Goal: Task Accomplishment & Management: Use online tool/utility

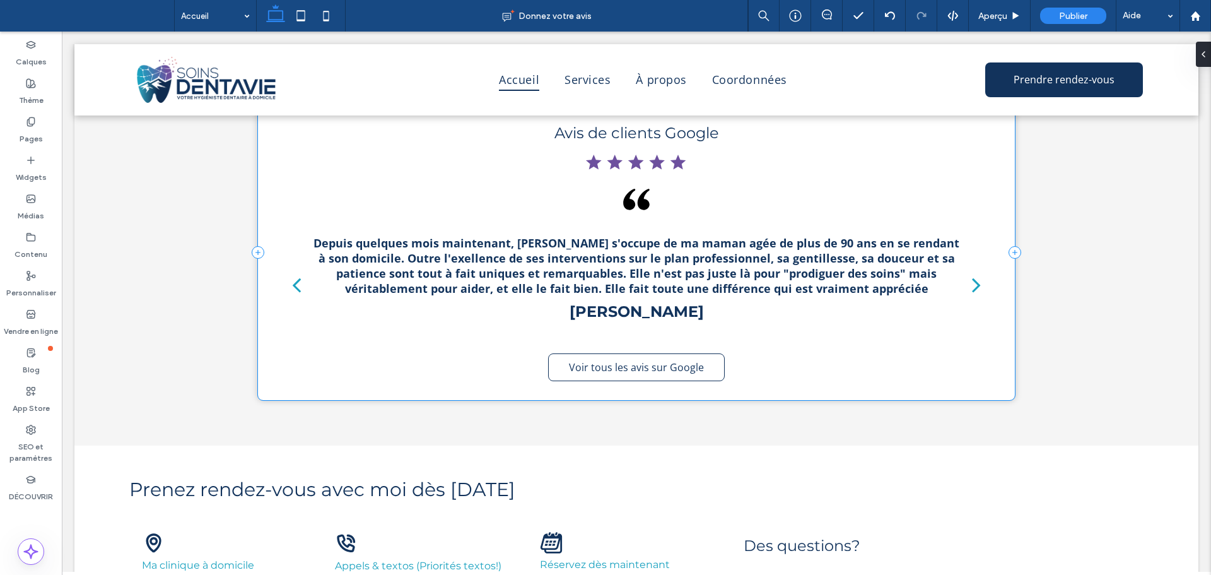
scroll to position [1874, 0]
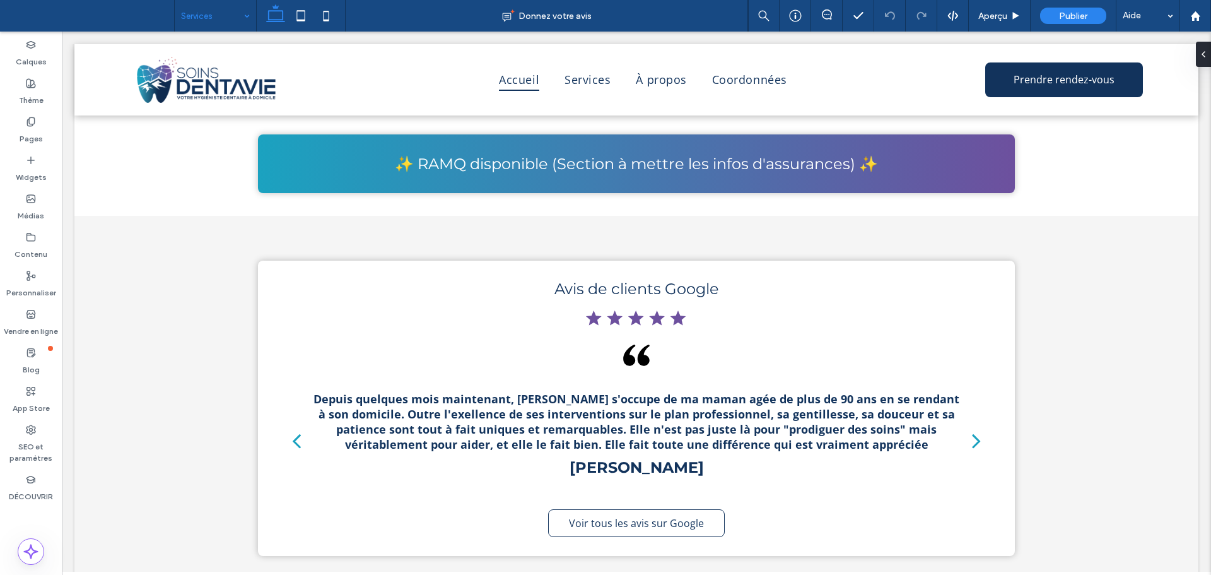
click at [182, 19] on input at bounding box center [212, 16] width 62 height 32
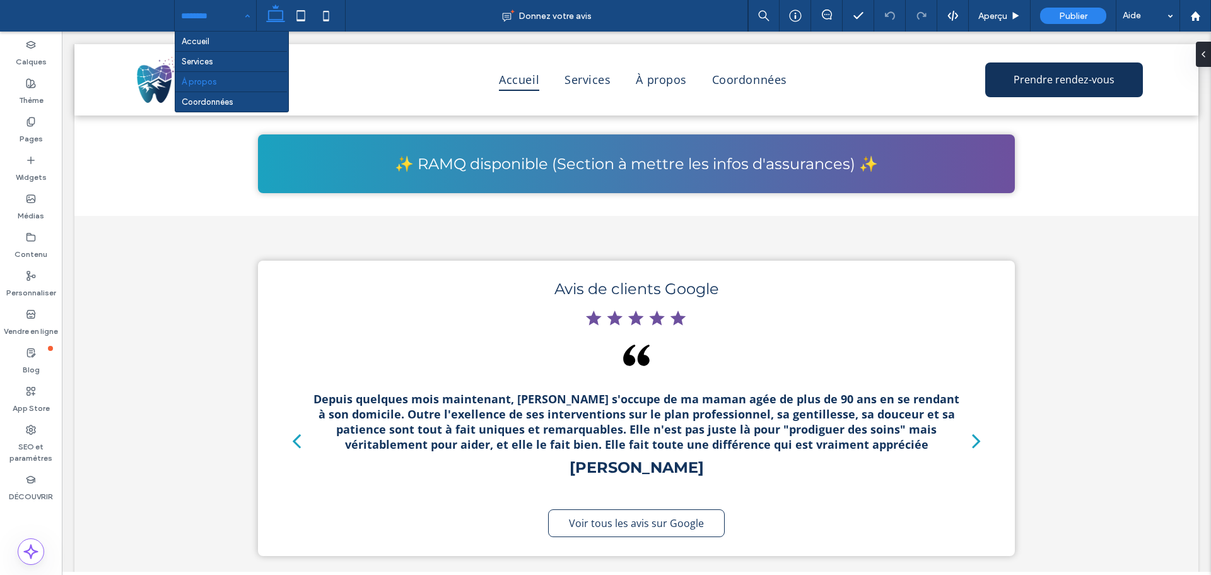
click at [209, 8] on input at bounding box center [212, 16] width 62 height 32
click at [205, 13] on input at bounding box center [212, 16] width 62 height 32
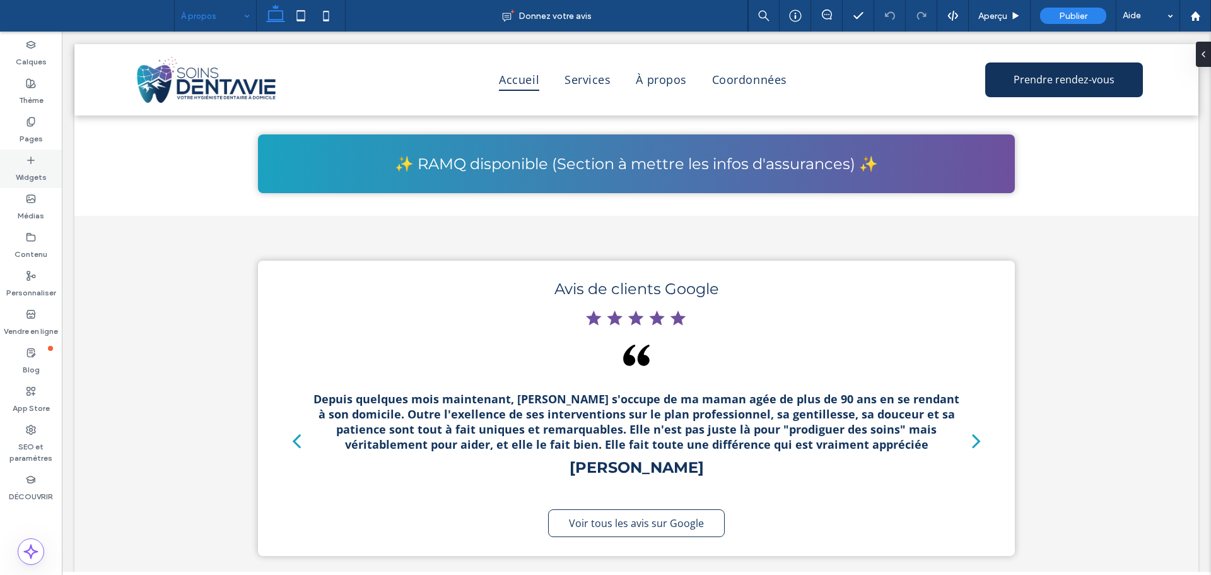
click at [26, 156] on icon at bounding box center [31, 160] width 10 height 10
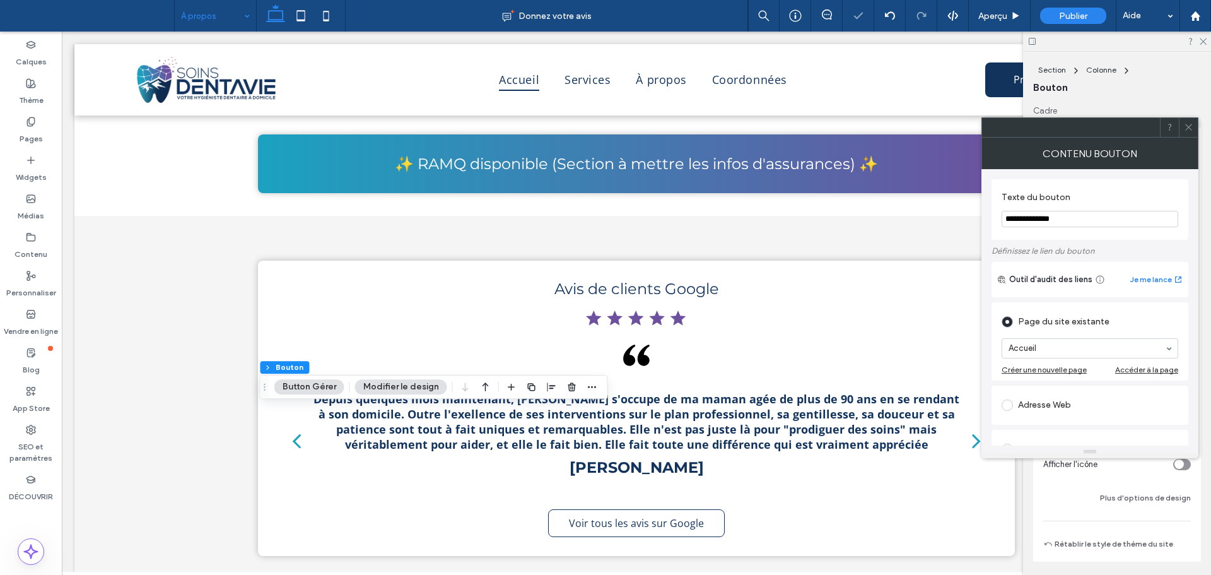
type input "**"
drag, startPoint x: 1071, startPoint y: 228, endPoint x: 1066, endPoint y: 220, distance: 8.8
click at [1071, 227] on section "**********" at bounding box center [1089, 209] width 177 height 48
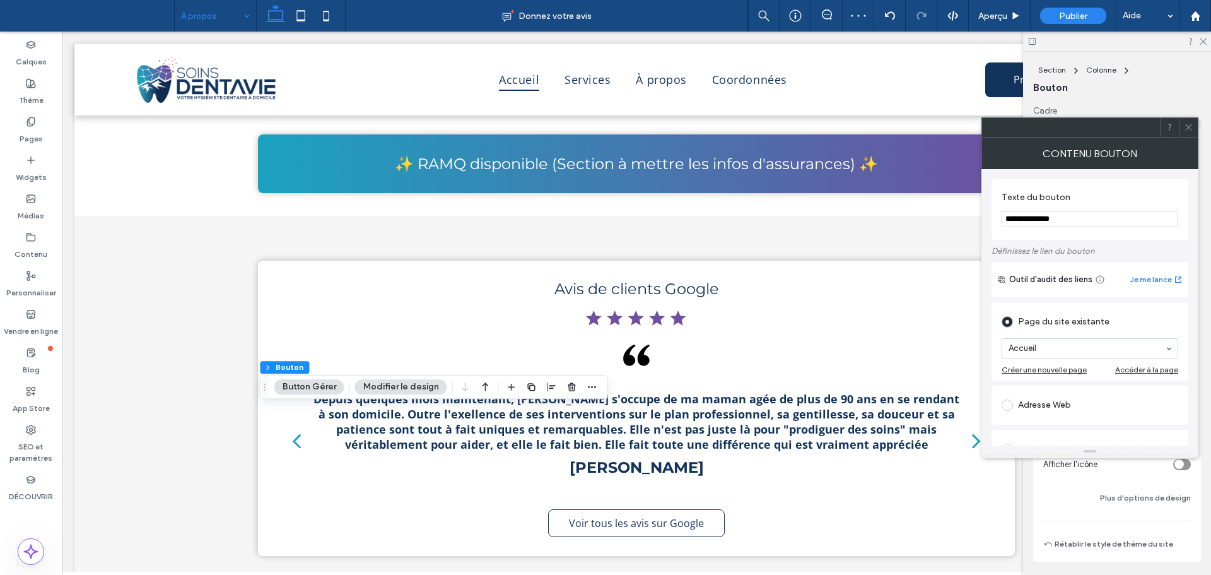
click at [1066, 220] on input "**********" at bounding box center [1089, 219] width 177 height 16
type input "**********"
click at [1186, 130] on use at bounding box center [1188, 127] width 6 height 6
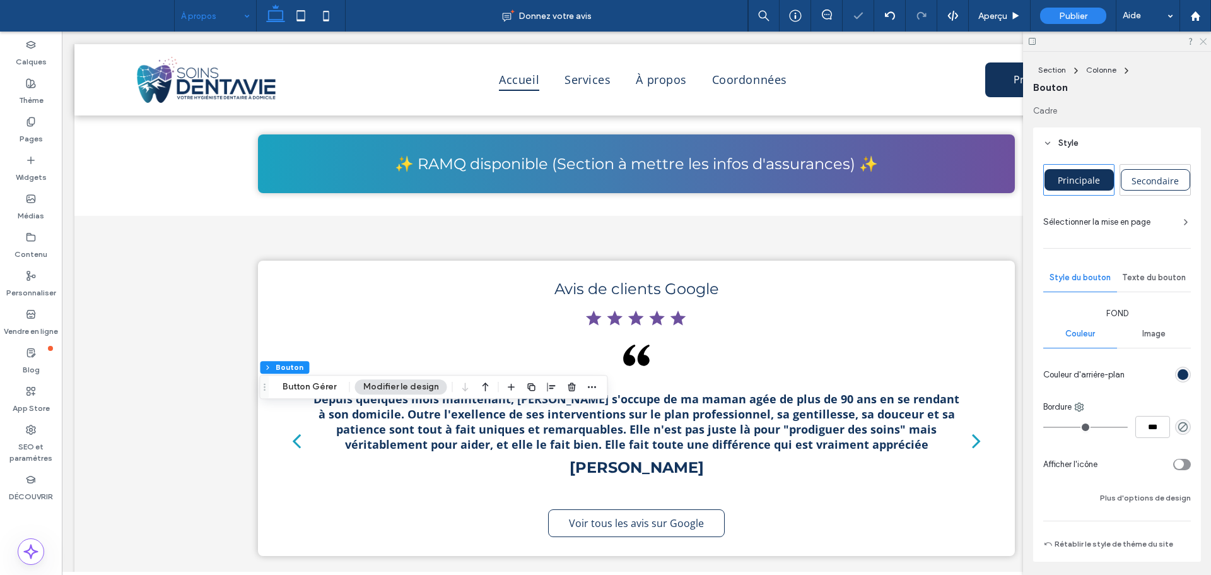
click at [1203, 42] on use at bounding box center [1202, 41] width 7 height 7
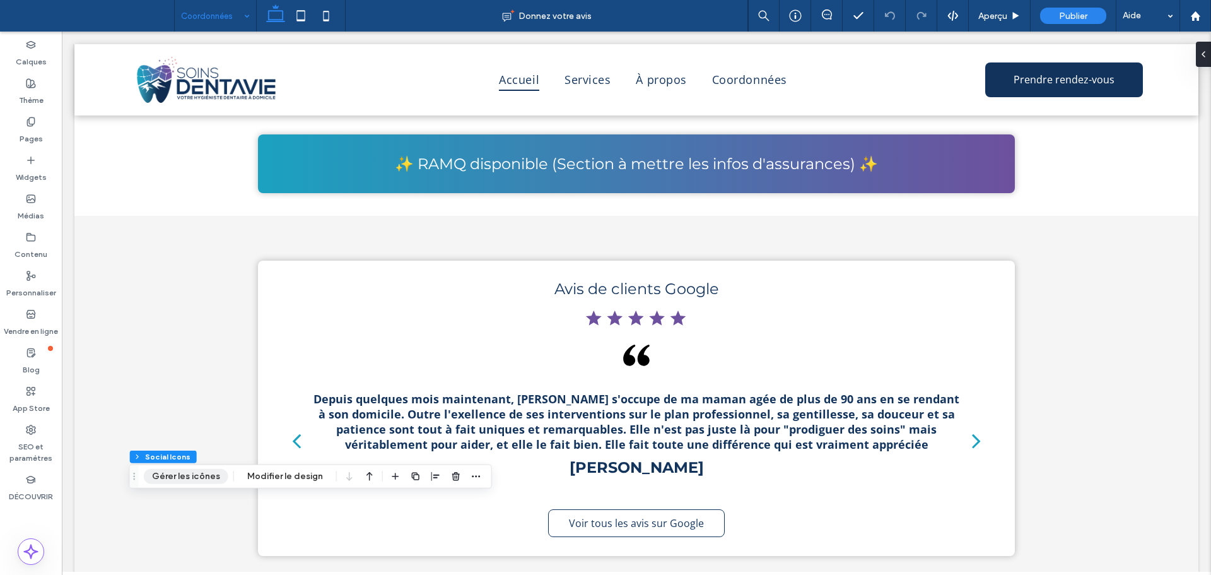
click at [196, 477] on button "Gérer les icônes" at bounding box center [186, 476] width 85 height 15
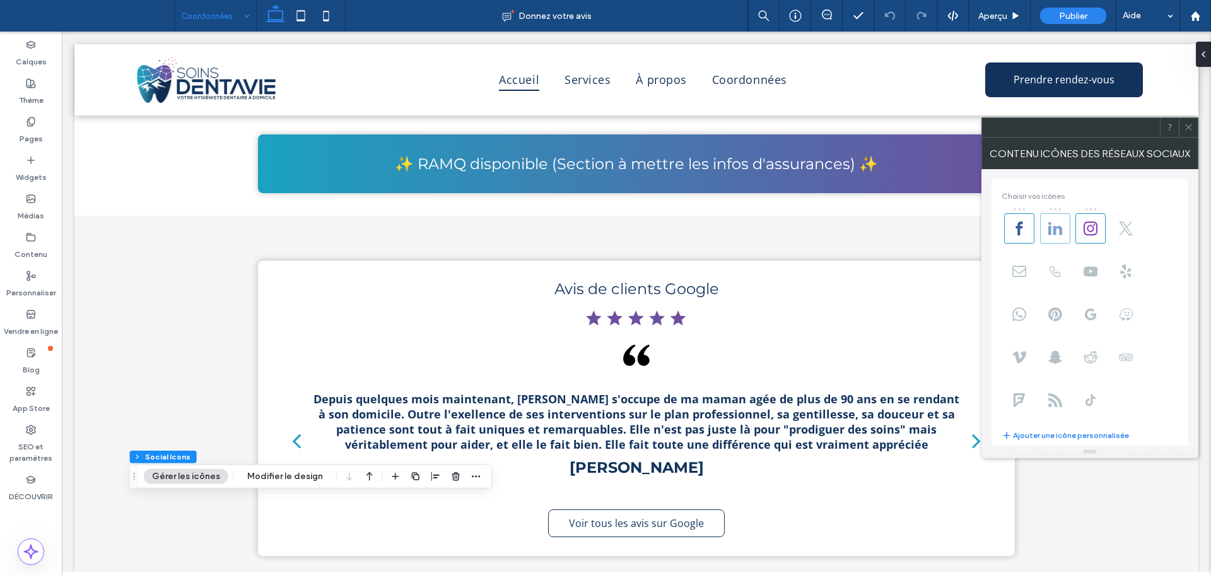
click at [1060, 224] on icon at bounding box center [1055, 228] width 14 height 14
click at [1082, 224] on span at bounding box center [1090, 228] width 30 height 30
click at [1190, 131] on icon at bounding box center [1188, 126] width 9 height 9
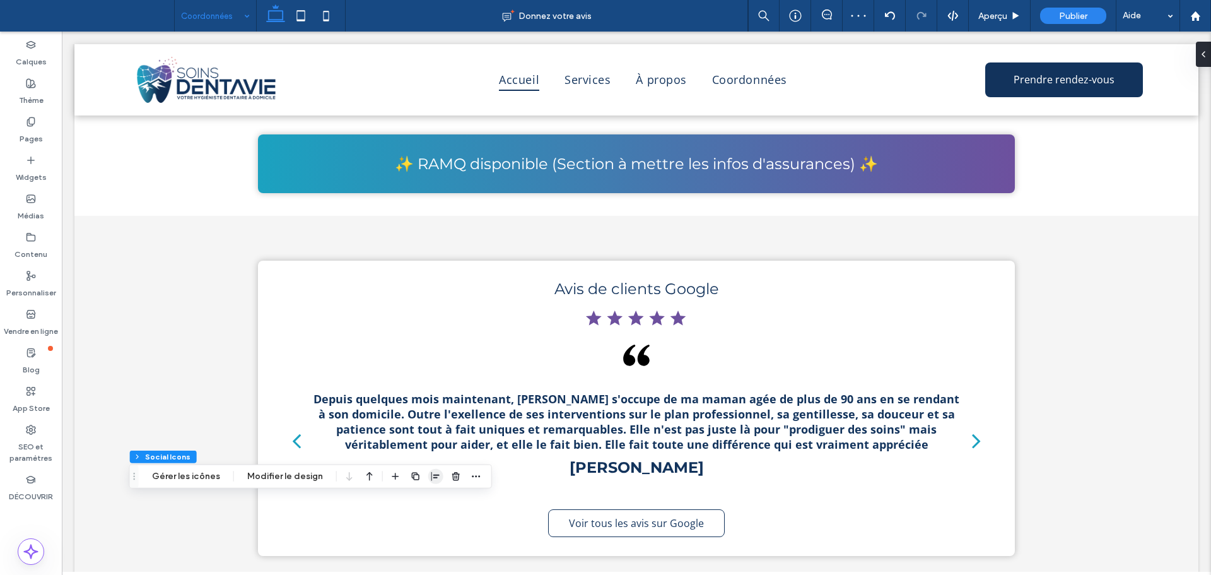
click at [431, 472] on icon "button" at bounding box center [436, 476] width 10 height 10
click at [398, 499] on use "flex-start" at bounding box center [402, 500] width 8 height 9
type input "***"
click at [277, 479] on button "Modifier le design" at bounding box center [285, 476] width 92 height 15
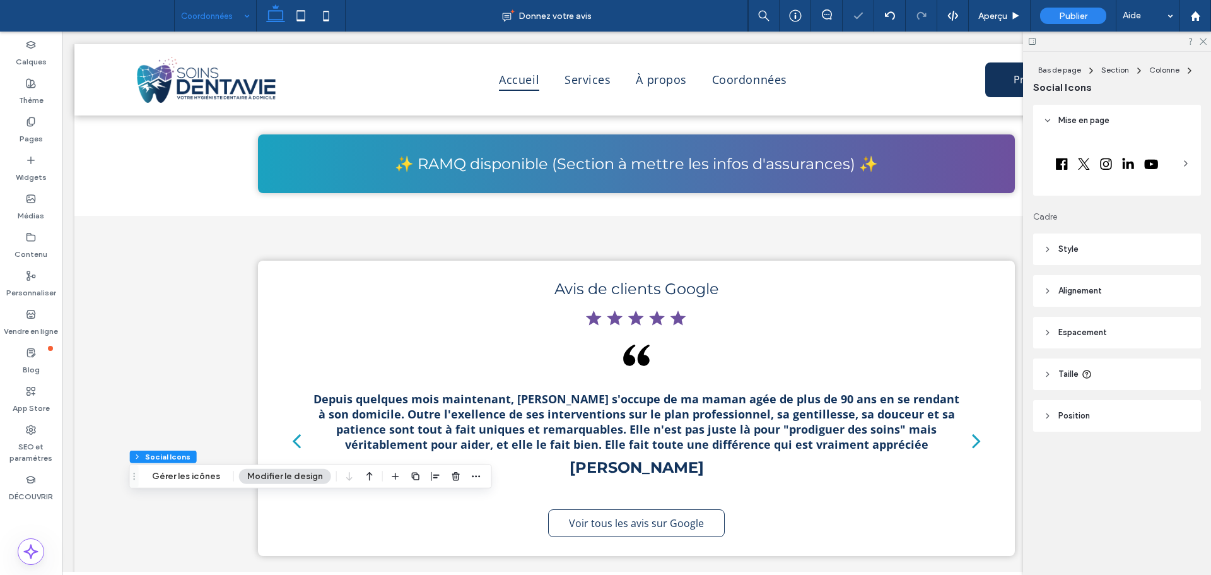
click at [1076, 269] on div "Mise en page Cadre Style Couleur de l'icône Alignement et distribution Taille d…" at bounding box center [1121, 293] width 176 height 377
click at [1072, 258] on header "Style" at bounding box center [1117, 249] width 168 height 32
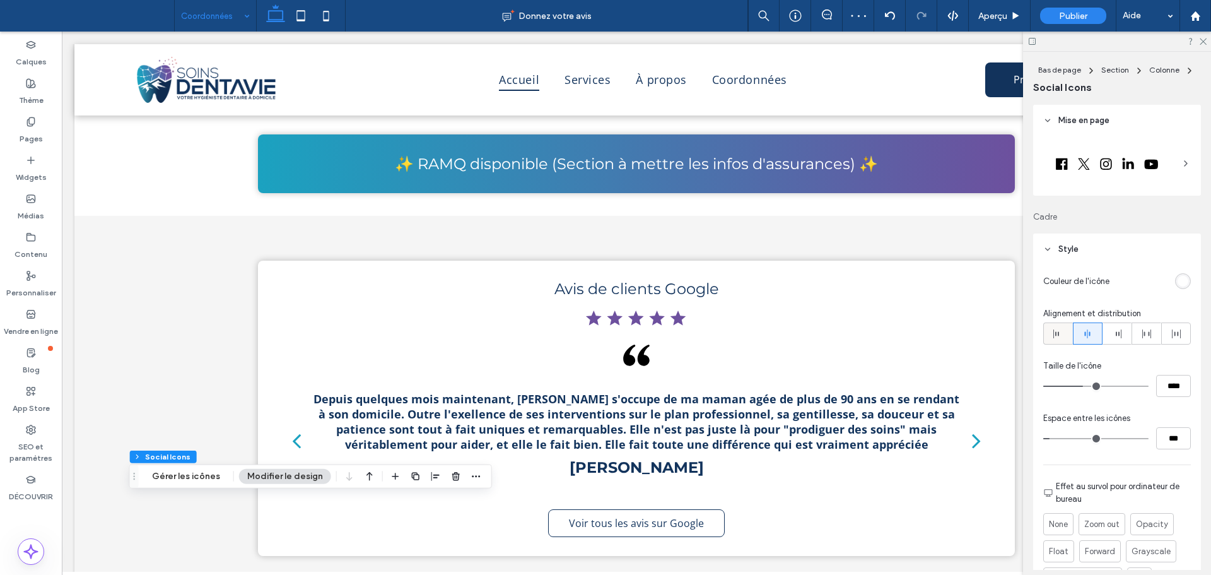
click at [1062, 334] on icon at bounding box center [1058, 334] width 10 height 10
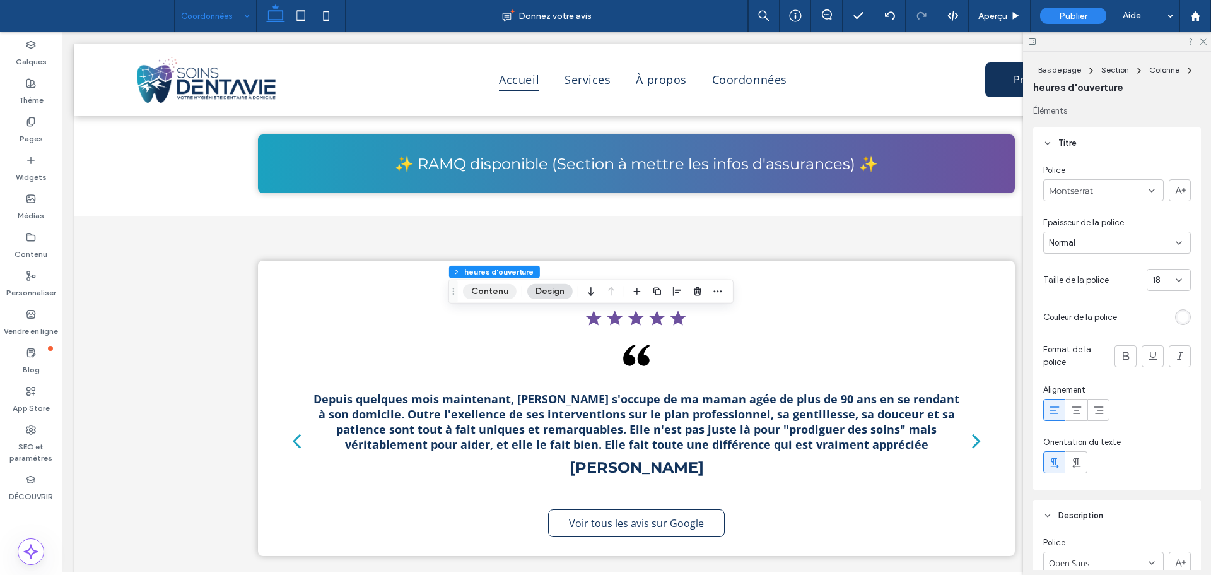
click at [479, 287] on button "Contenu" at bounding box center [490, 291] width 54 height 15
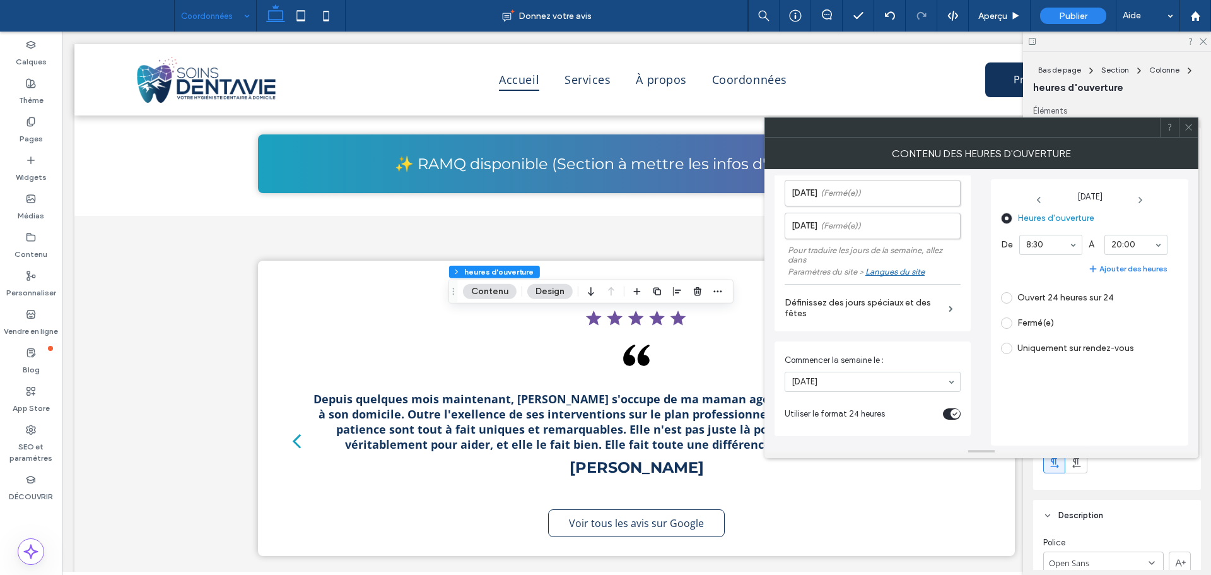
scroll to position [112, 0]
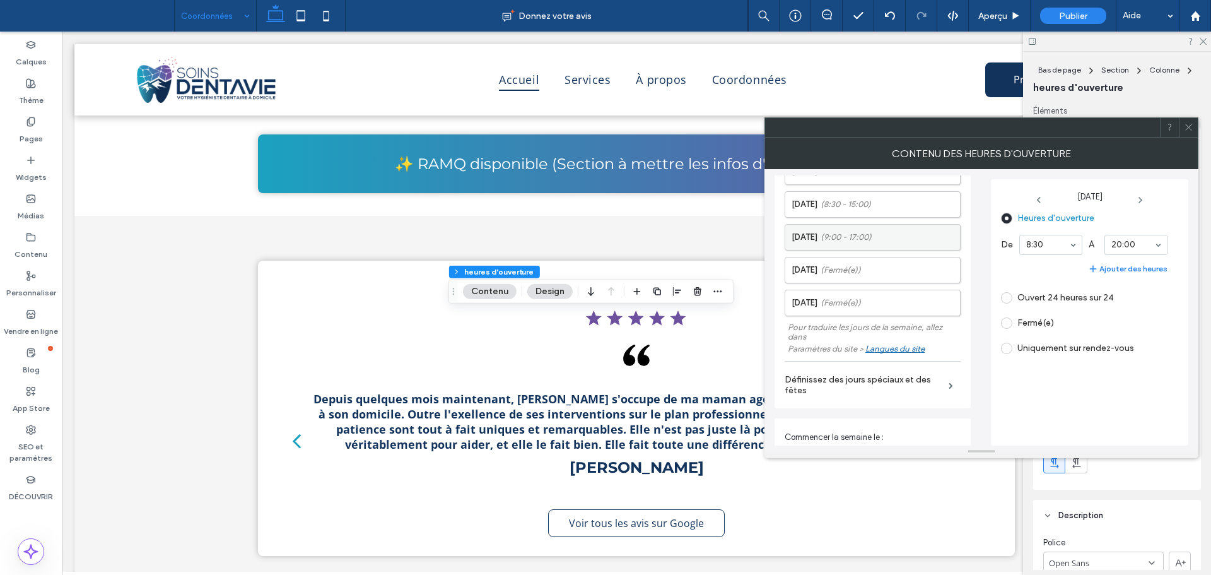
click at [834, 240] on span "(9:00 - 17:00)" at bounding box center [845, 237] width 51 height 13
click at [914, 208] on label "[DATE] (8:30 - 15:00)" at bounding box center [875, 204] width 168 height 25
click at [980, 254] on div "**********" at bounding box center [981, 307] width 414 height 276
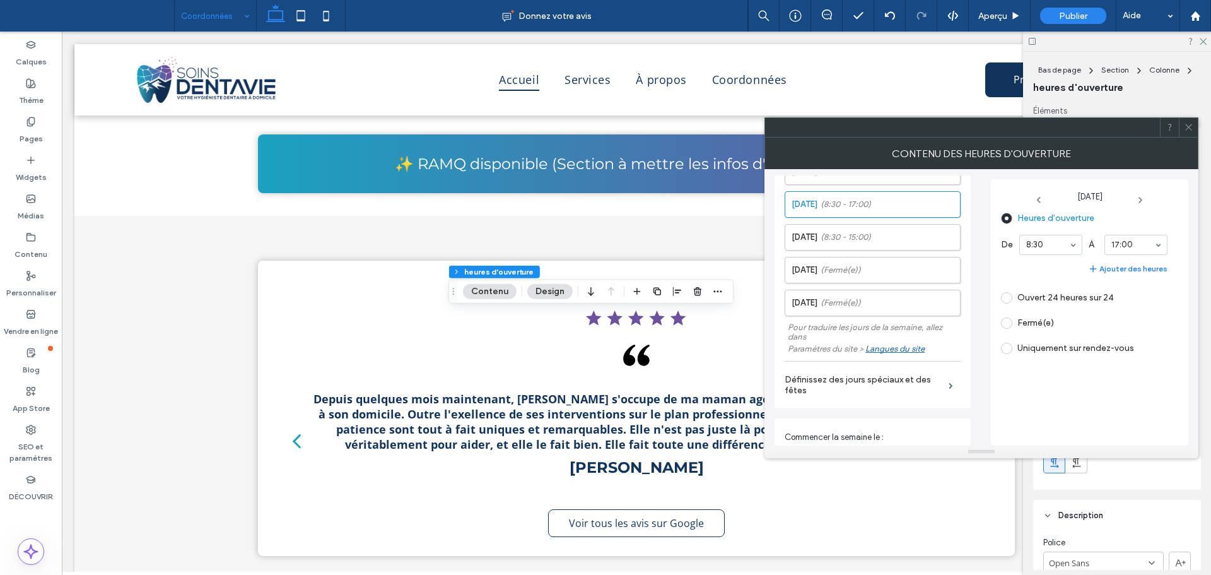
click at [1111, 416] on div "Heures d'ouverture De 8:30 À 17:00 Ajouter des heures Ouvert 24 heures sur 24 F…" at bounding box center [1089, 323] width 177 height 231
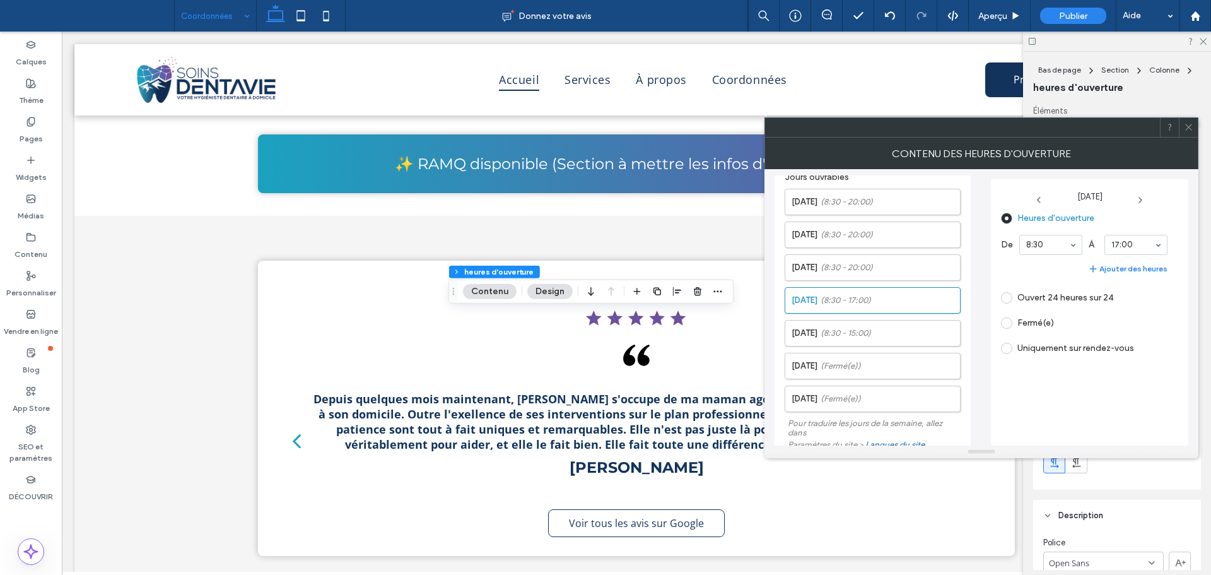
scroll to position [0, 0]
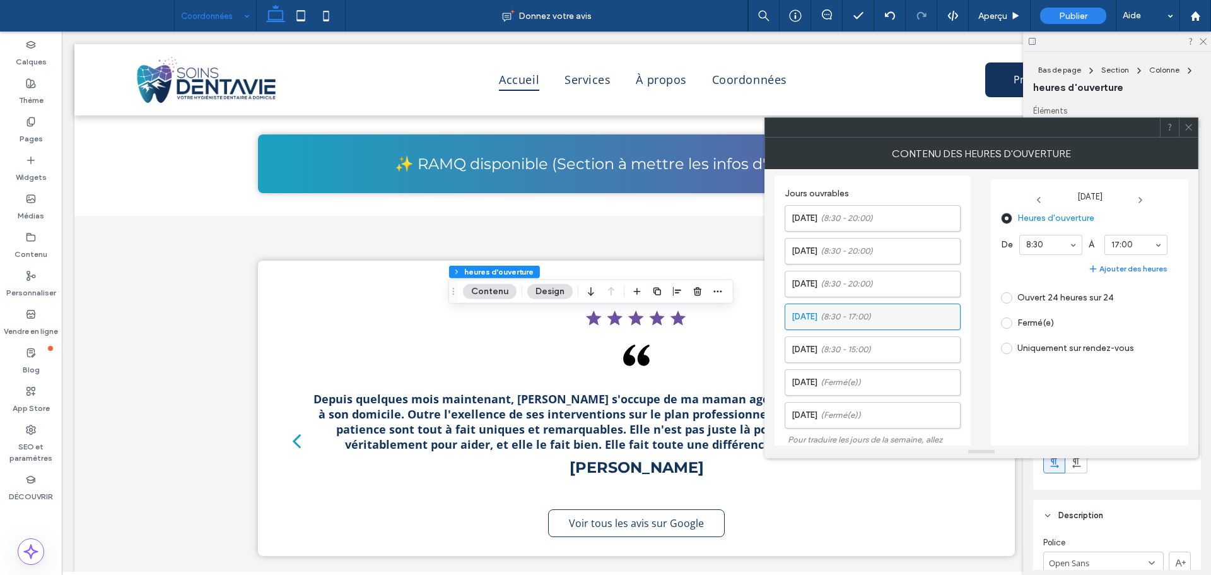
click at [920, 310] on label "[DATE] (8:30 - 17:00)" at bounding box center [875, 316] width 168 height 25
click at [1189, 129] on icon at bounding box center [1188, 126] width 9 height 9
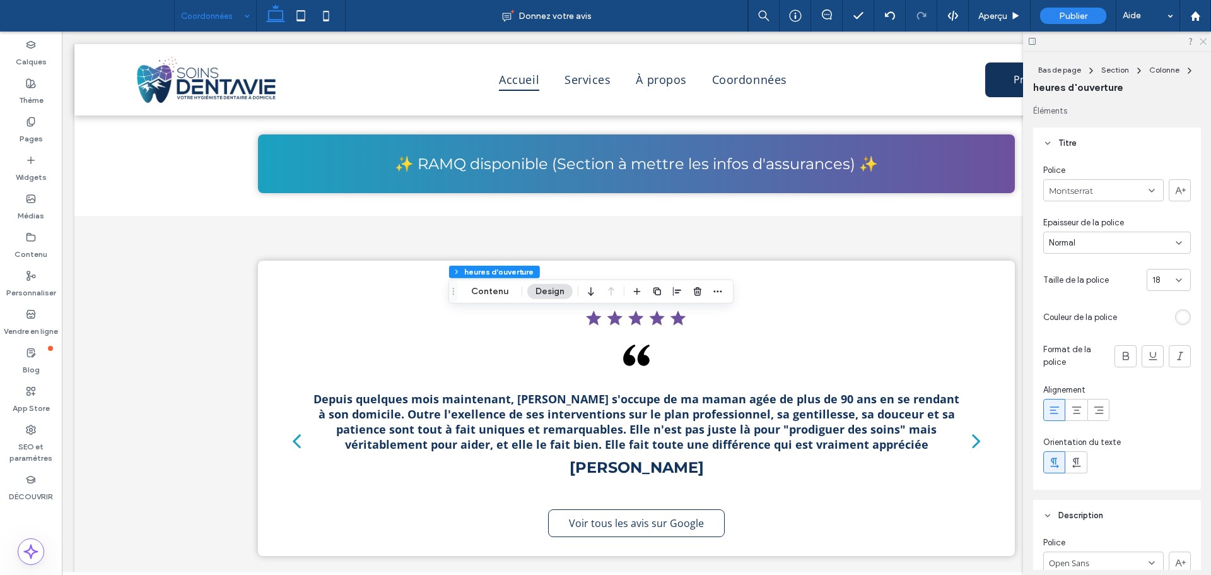
click at [1200, 38] on use at bounding box center [1202, 41] width 7 height 7
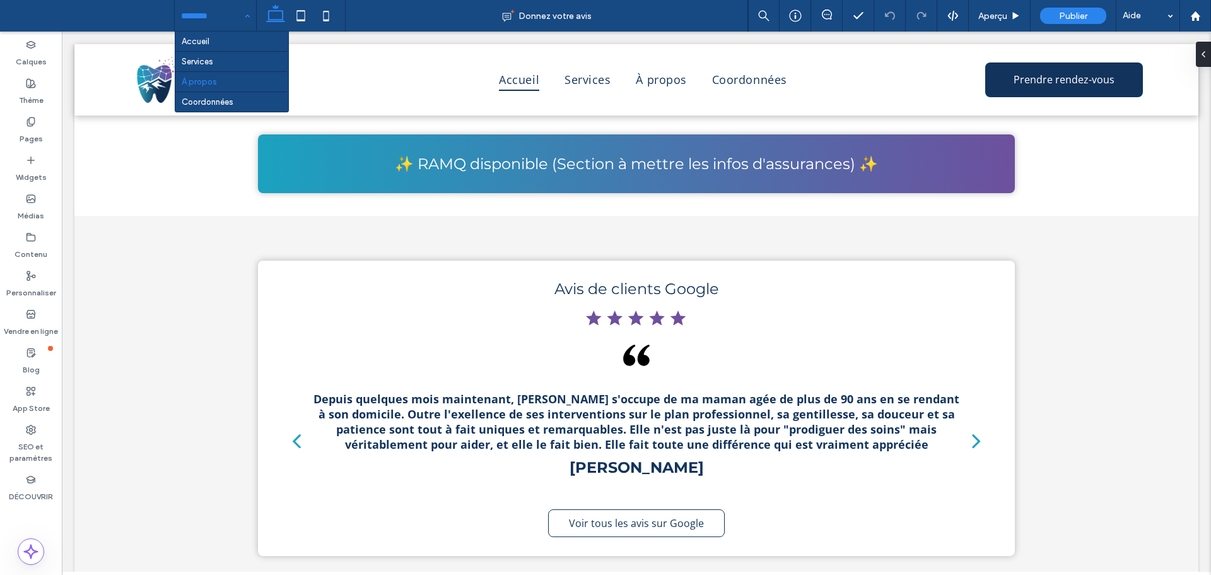
click at [204, 2] on input at bounding box center [212, 16] width 62 height 32
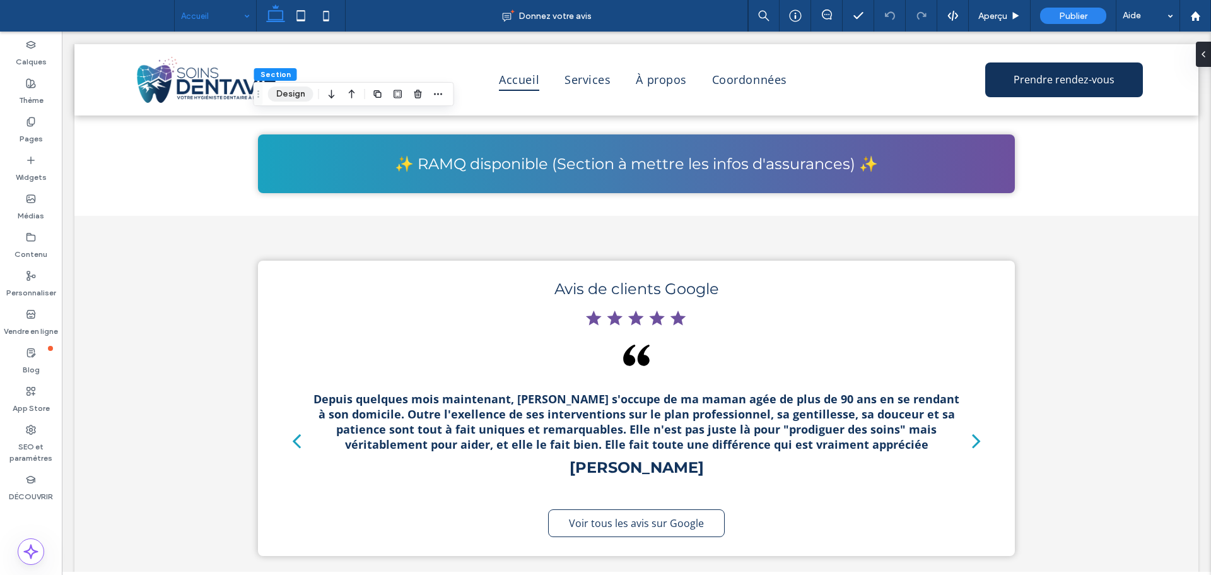
click at [308, 96] on button "Design" at bounding box center [290, 93] width 45 height 15
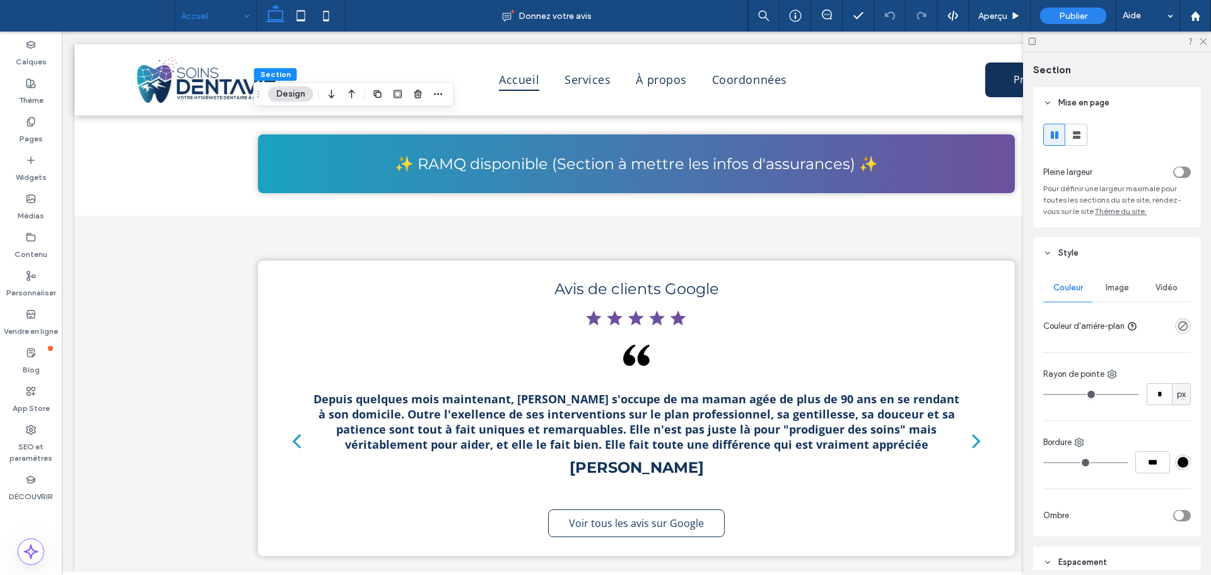
click at [1182, 327] on div "rgba(0, 0, 0, 0)" at bounding box center [1183, 326] width 16 height 16
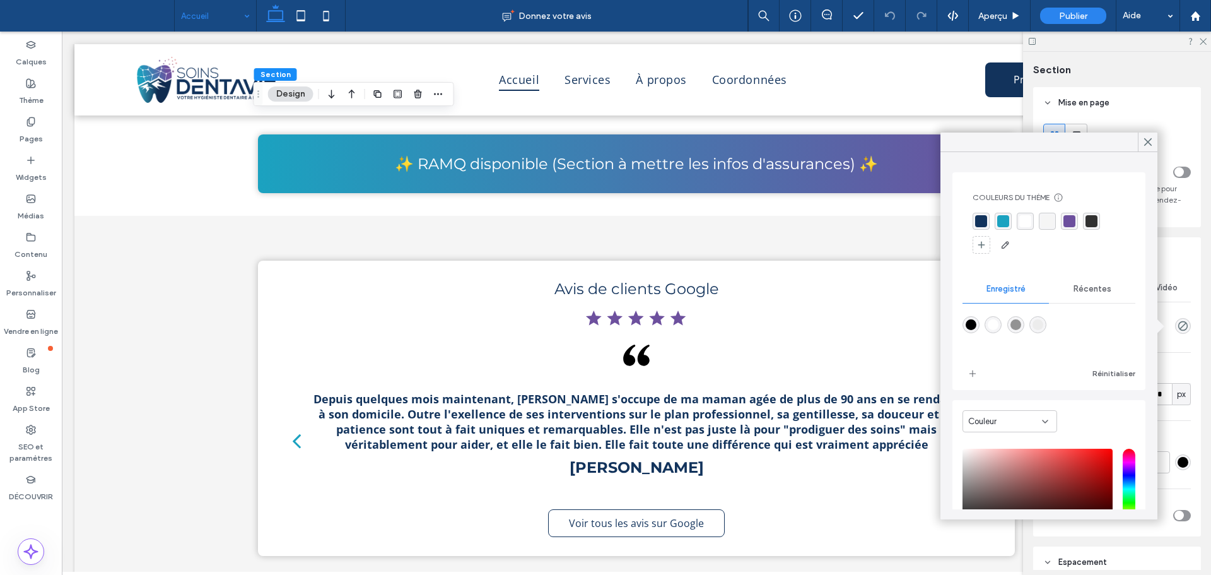
click at [1047, 219] on div "rgba(245, 245, 245, 1)" at bounding box center [1047, 221] width 12 height 12
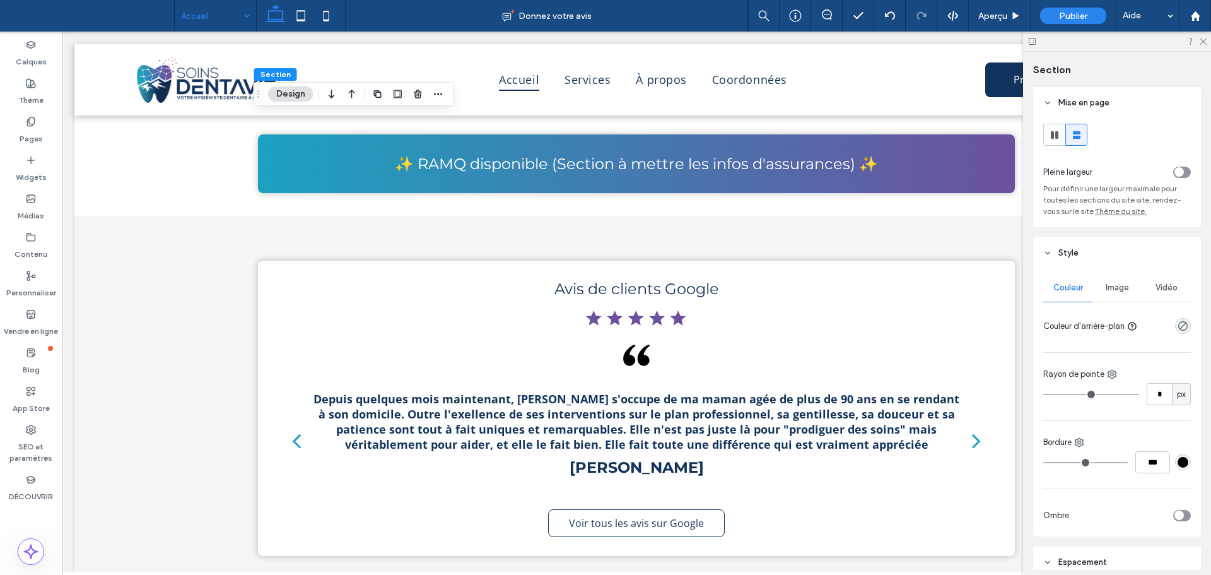
click at [1206, 37] on div at bounding box center [1117, 42] width 188 height 20
click at [1204, 42] on icon at bounding box center [1202, 41] width 8 height 8
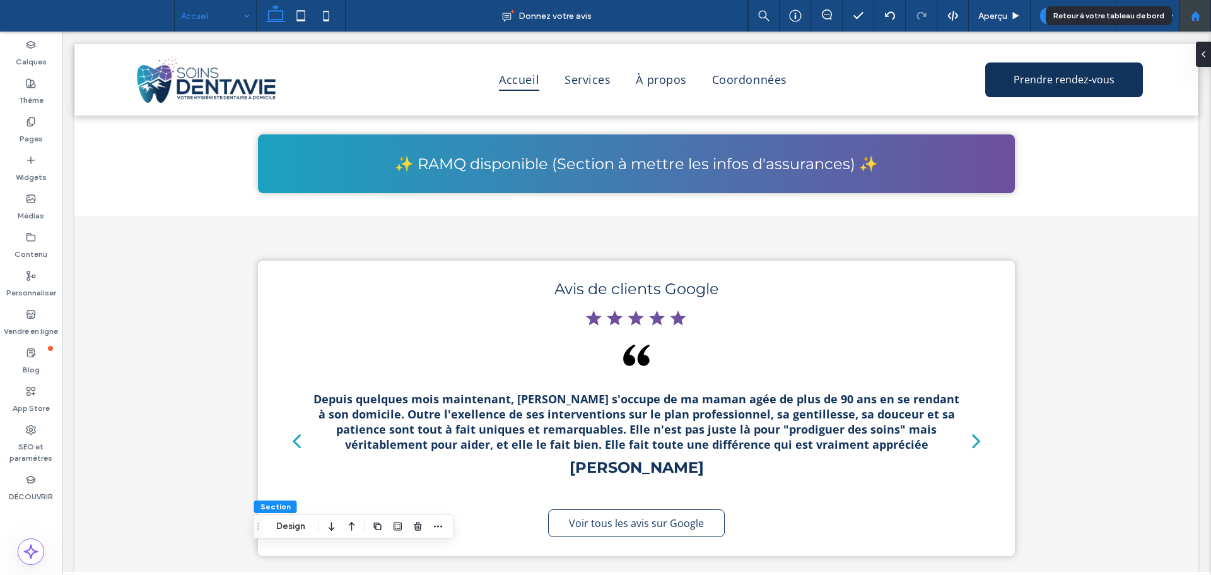
click at [1194, 17] on use at bounding box center [1194, 15] width 9 height 9
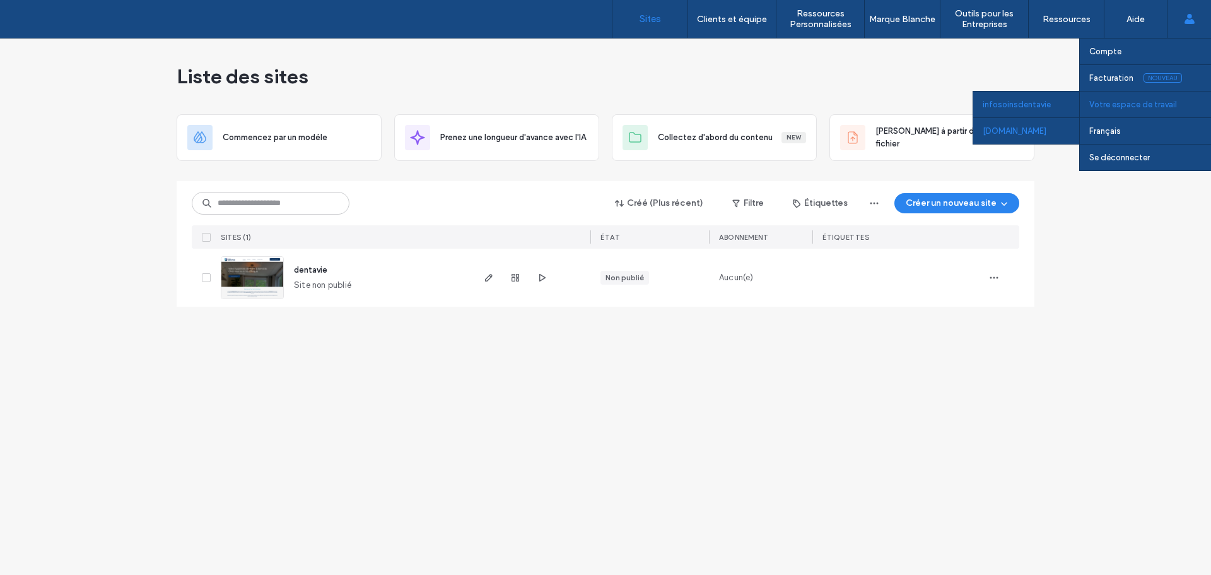
click at [1041, 129] on div "[DOMAIN_NAME]" at bounding box center [1026, 130] width 106 height 26
